Goal: Task Accomplishment & Management: Manage account settings

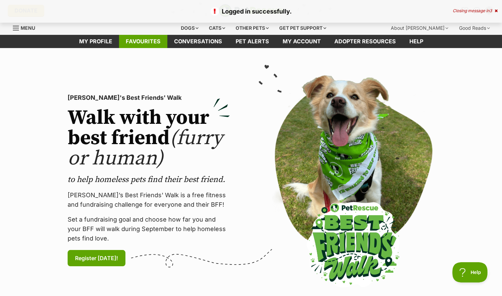
click at [140, 38] on link "Favourites" at bounding box center [143, 41] width 48 height 13
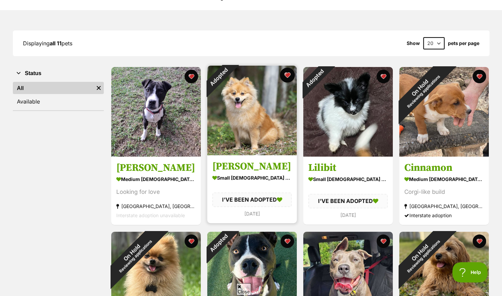
click at [286, 74] on button "favourite" at bounding box center [287, 75] width 15 height 15
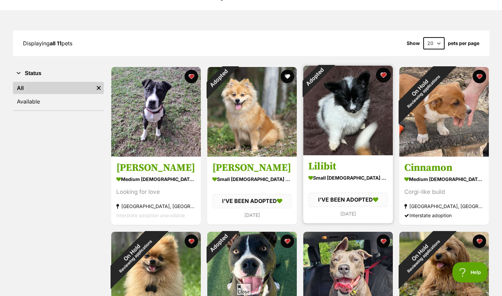
click at [382, 75] on button "favourite" at bounding box center [383, 75] width 15 height 15
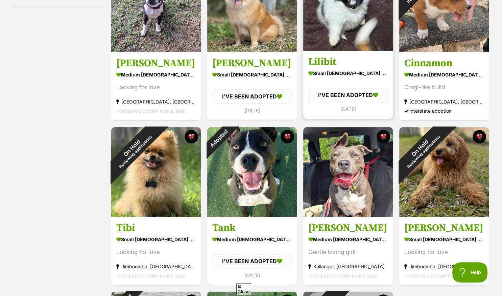
scroll to position [214, 0]
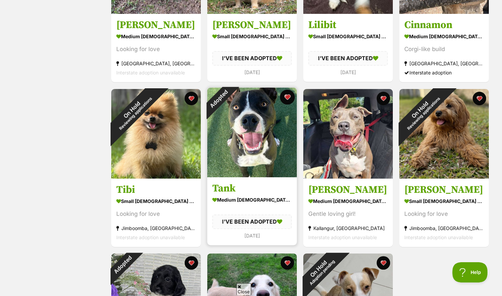
click at [289, 96] on button "favourite" at bounding box center [287, 97] width 15 height 15
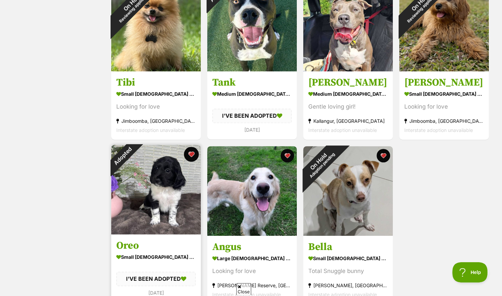
click at [190, 152] on button "favourite" at bounding box center [191, 154] width 15 height 15
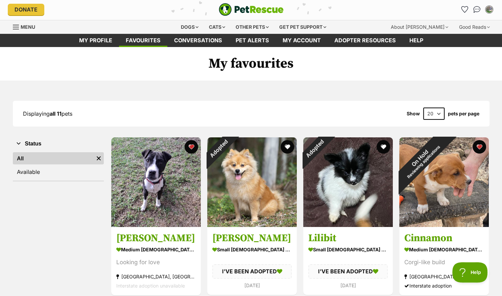
scroll to position [0, 0]
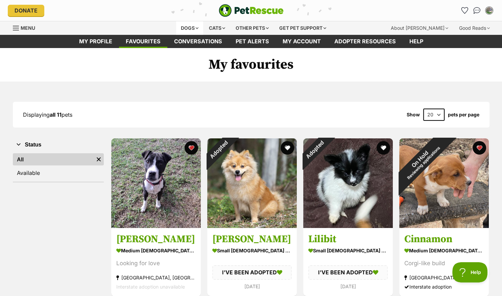
click at [189, 26] on div "Dogs" at bounding box center [189, 28] width 27 height 14
